Goal: Transaction & Acquisition: Purchase product/service

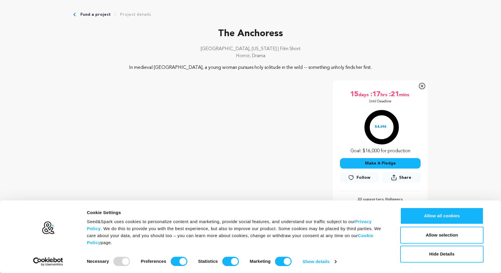
scroll to position [65, 0]
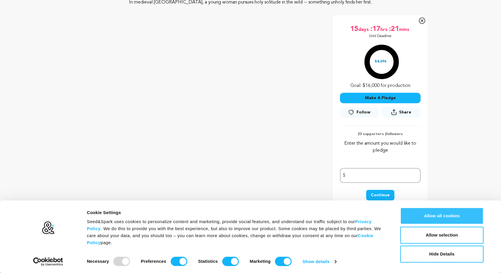
click at [427, 221] on button "Allow all cookies" at bounding box center [441, 215] width 83 height 17
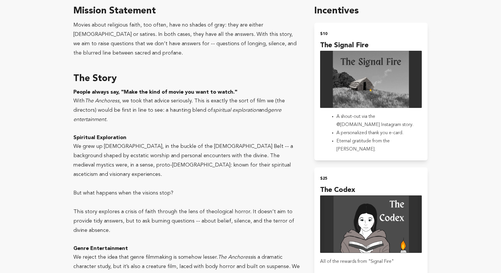
scroll to position [418, 0]
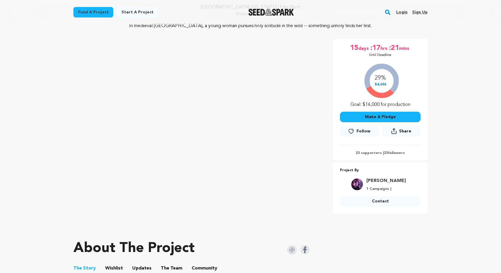
scroll to position [66, 0]
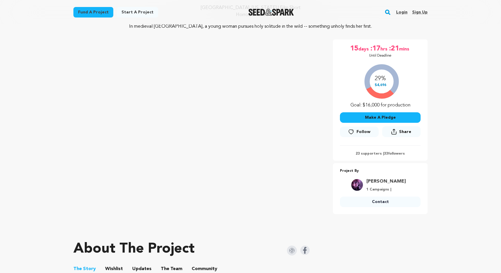
click at [374, 115] on button "Make A Pledge" at bounding box center [380, 117] width 81 height 10
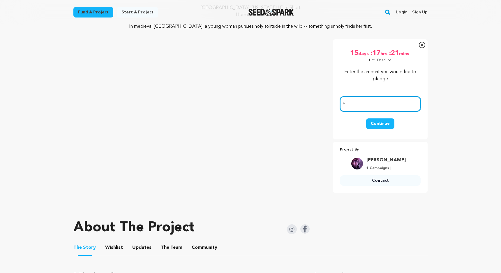
click at [366, 107] on input "number" at bounding box center [380, 103] width 81 height 15
type input "25"
drag, startPoint x: 376, startPoint y: 122, endPoint x: 404, endPoint y: 112, distance: 29.3
click at [404, 112] on form "25 $ Continue" at bounding box center [380, 111] width 81 height 45
click at [393, 121] on button "Continue" at bounding box center [380, 123] width 28 height 10
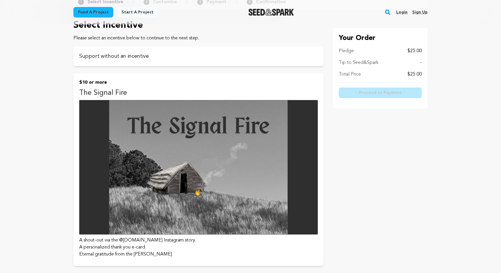
scroll to position [60, 0]
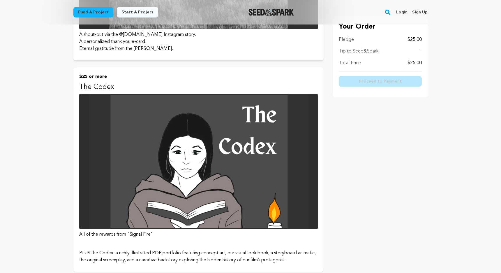
click at [309, 152] on img at bounding box center [198, 161] width 239 height 134
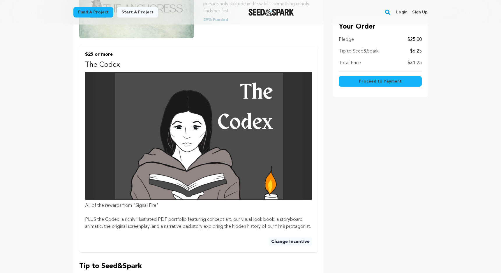
scroll to position [349, 0]
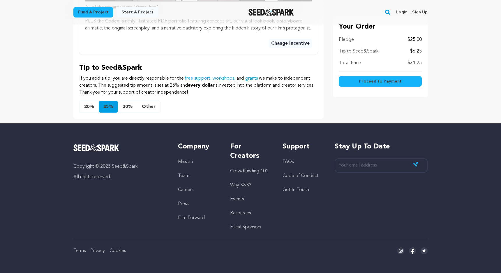
click at [389, 85] on button "Proceed to Payment" at bounding box center [380, 81] width 83 height 10
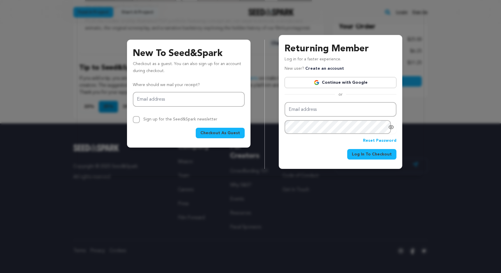
click at [344, 83] on link "Continue with Google" at bounding box center [341, 82] width 112 height 11
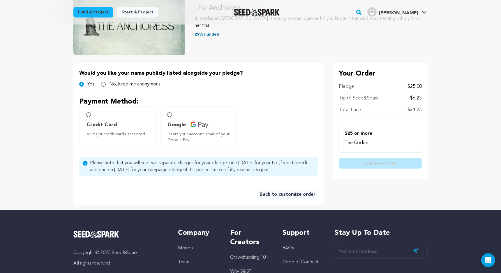
scroll to position [95, 0]
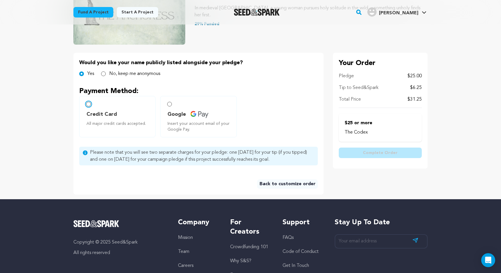
click at [88, 105] on input "Credit Card All major credit cards accepted." at bounding box center [88, 104] width 5 height 5
radio input "false"
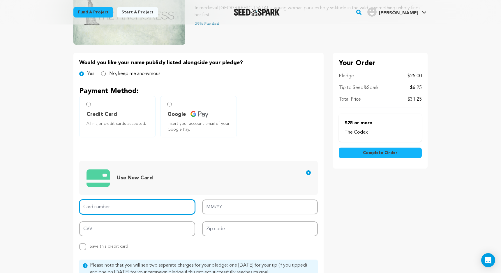
click at [127, 207] on input "Card number" at bounding box center [137, 206] width 116 height 15
type input "4159 7809 0982 9846"
type input "06/26"
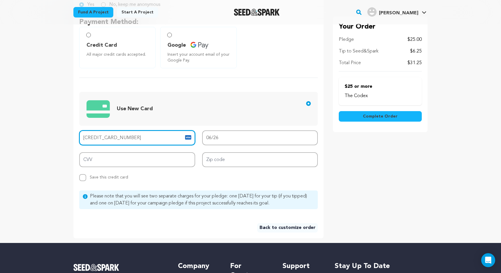
scroll to position [170, 0]
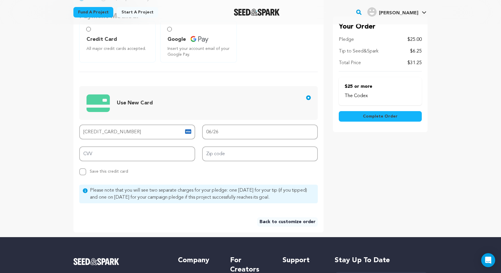
click at [228, 164] on div "Card number 4159 7809 0982 9846 MM/YY 06/26 CVV Zip code Replace saved credit c…" at bounding box center [198, 149] width 239 height 51
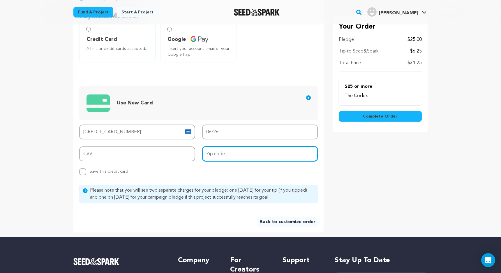
click at [234, 155] on input "Zip code" at bounding box center [260, 153] width 116 height 15
type input "37408"
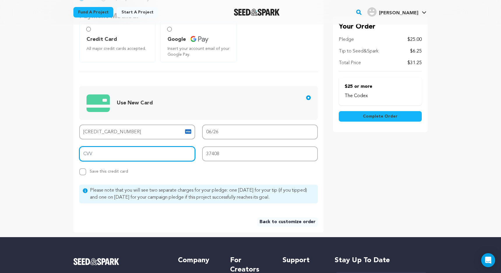
click at [154, 155] on input "CVV" at bounding box center [137, 153] width 116 height 15
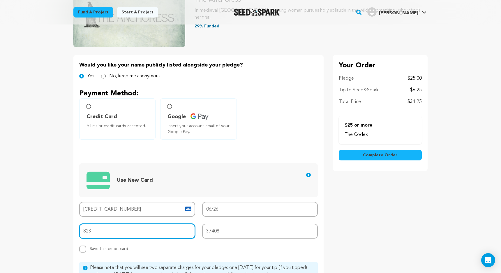
scroll to position [92, 0]
type input "823"
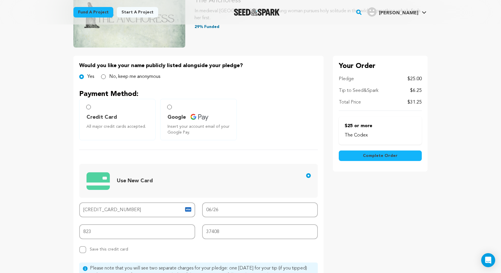
click at [369, 155] on span "Complete Order" at bounding box center [380, 156] width 35 height 6
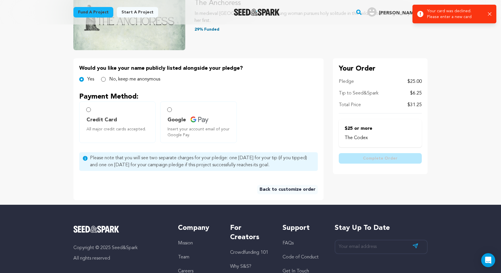
scroll to position [97, 0]
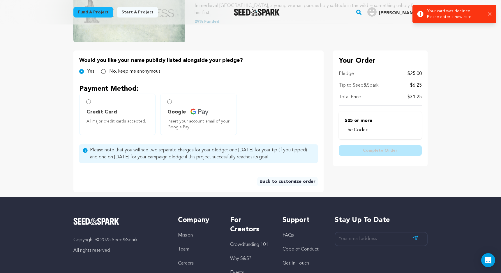
click at [92, 103] on label "Credit Card All major credit cards accepted." at bounding box center [117, 114] width 76 height 41
radio input "true"
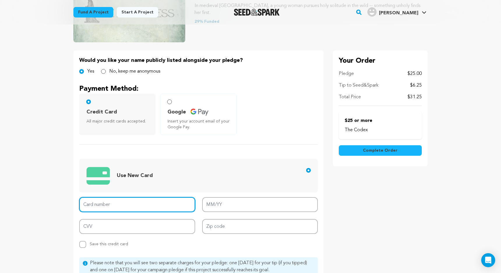
click at [138, 200] on input "Card number" at bounding box center [137, 204] width 116 height 15
type input "[CREDIT_CARD_NUMBER]"
type input "07/27"
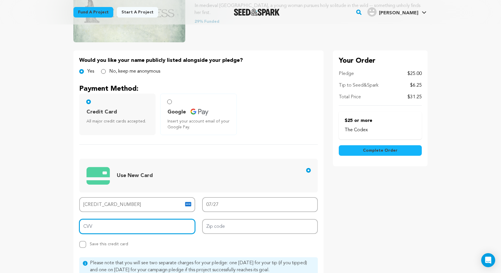
click at [142, 224] on input "CVV" at bounding box center [137, 226] width 116 height 15
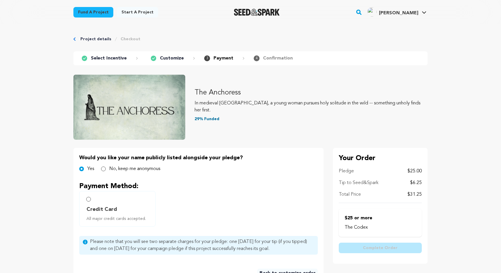
scroll to position [97, 0]
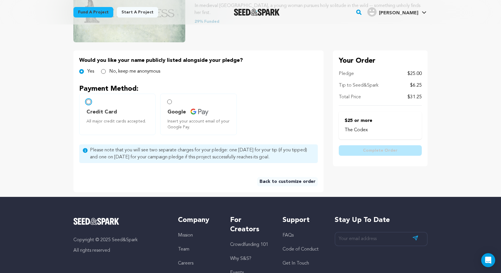
click at [89, 103] on input "Credit Card All major credit cards accepted." at bounding box center [88, 101] width 5 height 5
radio input "false"
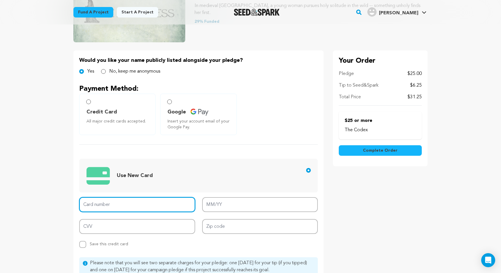
click at [145, 199] on input "Card number" at bounding box center [137, 204] width 116 height 15
type input "[CREDIT_CARD_NUMBER]"
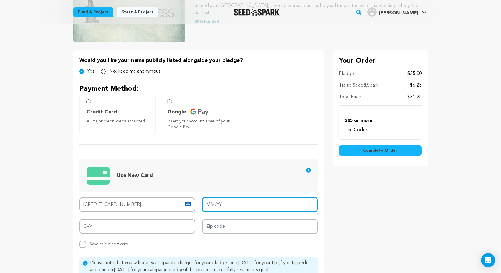
click at [261, 208] on input "MM/YY" at bounding box center [260, 204] width 116 height 15
type input "08/28"
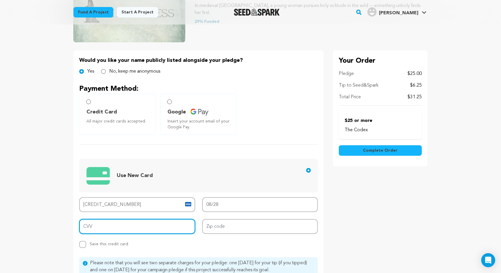
click at [156, 227] on input "CVV" at bounding box center [137, 226] width 116 height 15
type input "345"
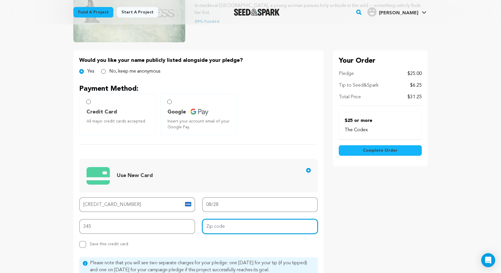
click at [226, 229] on input "Zip code" at bounding box center [260, 226] width 116 height 15
type input "37408"
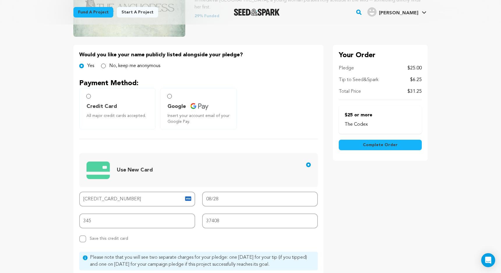
click at [370, 145] on span "Complete Order" at bounding box center [380, 145] width 35 height 6
